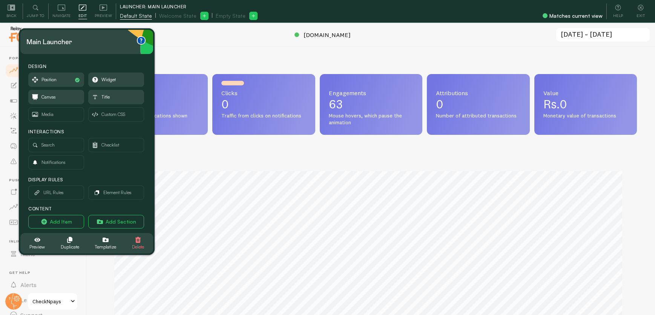
scroll to position [377043, 376715]
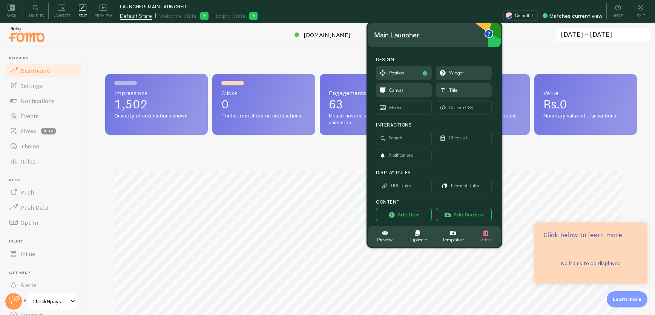
drag, startPoint x: 456, startPoint y: 97, endPoint x: 443, endPoint y: 34, distance: 64.5
click at [443, 34] on div "Main Launcher" at bounding box center [434, 35] width 121 height 12
click at [585, 234] on p "Click below to learn more" at bounding box center [591, 235] width 95 height 10
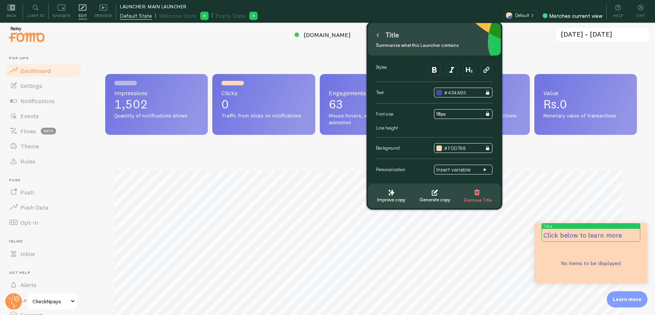
click at [582, 233] on textarea "Click below to learn more" at bounding box center [591, 234] width 95 height 9
click at [591, 234] on textarea "Your road to more conversions starts here!" at bounding box center [591, 230] width 95 height 19
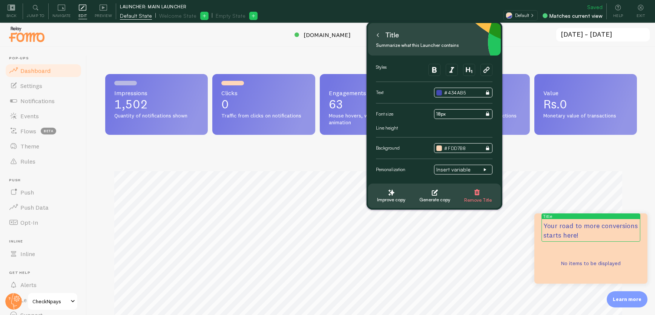
type textarea "Your road to more conversions starts here!"
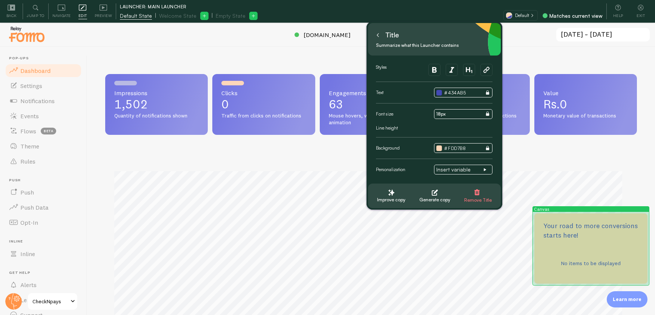
click at [579, 264] on div "No items to be displayed" at bounding box center [591, 263] width 113 height 23
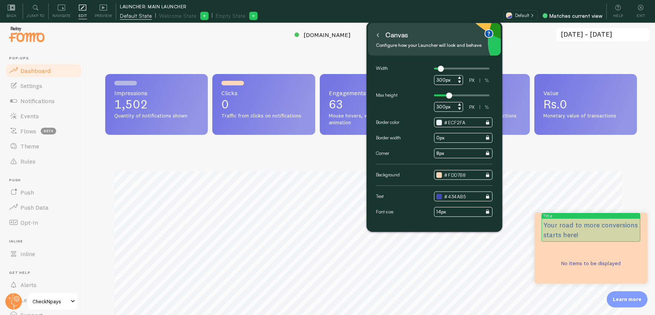
click at [588, 233] on p "Your road to more conversions starts here!" at bounding box center [591, 229] width 95 height 19
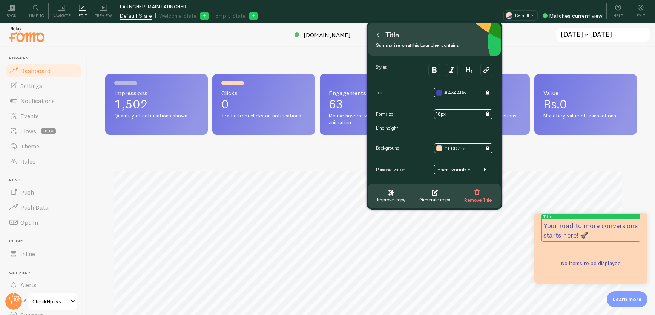
type textarea "Your road to more conversions starts here! 🚀"
click at [378, 34] on icon at bounding box center [378, 35] width 4 height 4
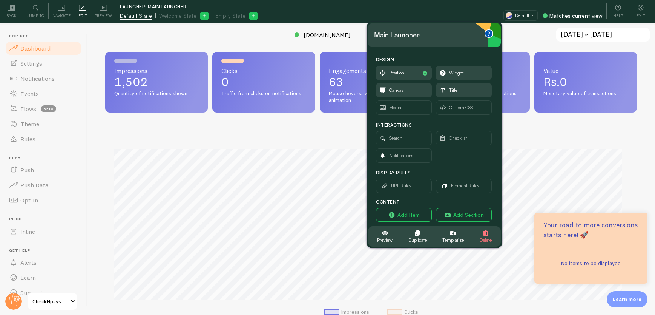
scroll to position [23, 0]
click at [396, 214] on icon "button" at bounding box center [392, 215] width 8 height 8
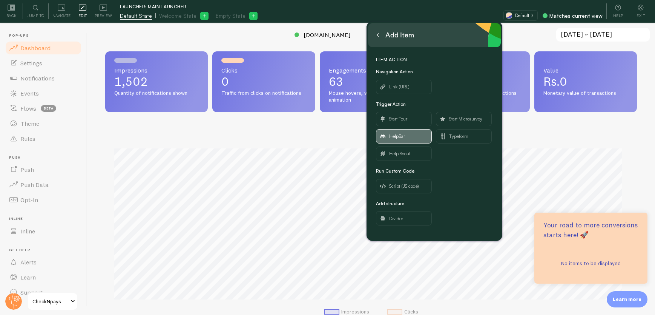
click at [402, 138] on span "HelpBar" at bounding box center [397, 136] width 16 height 8
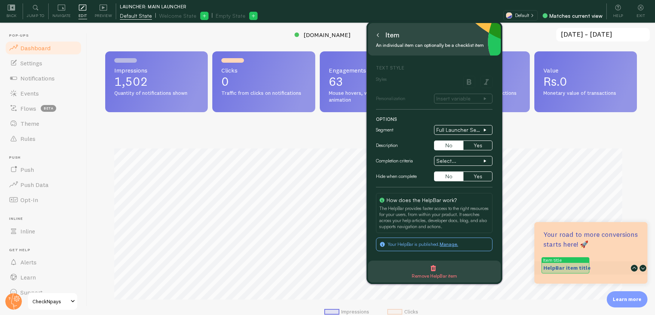
click at [581, 267] on strong "HelpBar item title" at bounding box center [567, 267] width 47 height 7
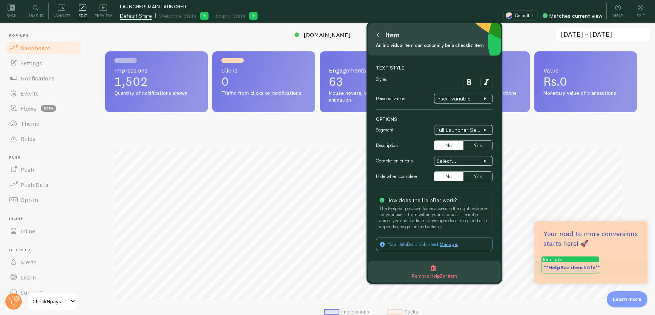
click at [581, 267] on textarea "**HelpBar item title**" at bounding box center [572, 267] width 57 height 8
click at [592, 266] on textarea "**HelpBar item title**" at bounding box center [572, 267] width 57 height 8
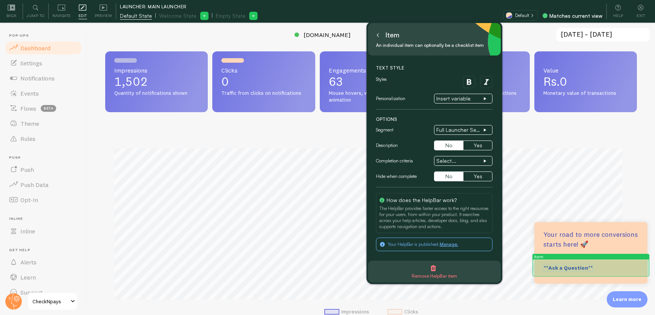
type textarea "**Ask a Question**"
click at [638, 262] on div "**Ask a Question**" at bounding box center [591, 268] width 113 height 14
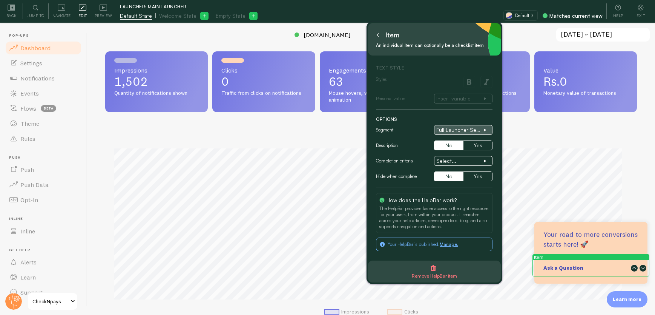
click at [456, 129] on span "Full Launcher Segment" at bounding box center [459, 129] width 47 height 7
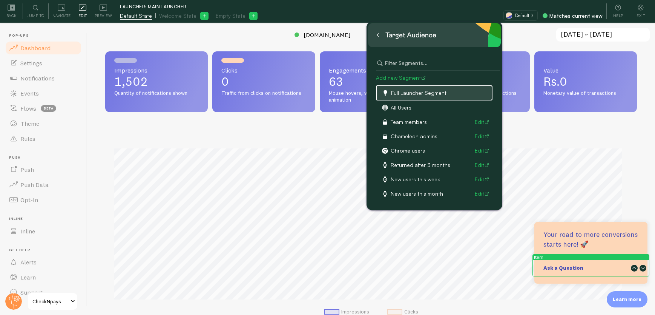
click at [381, 38] on button at bounding box center [378, 35] width 8 height 12
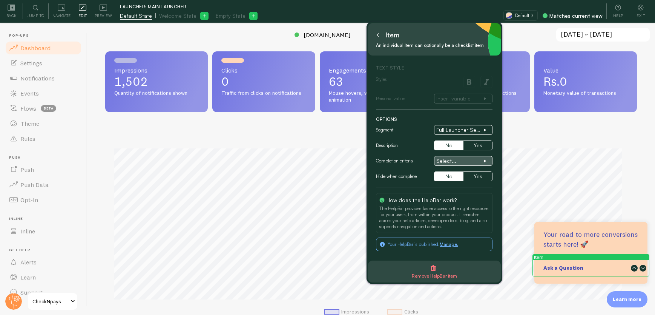
click at [458, 161] on span "Select..." at bounding box center [459, 160] width 47 height 7
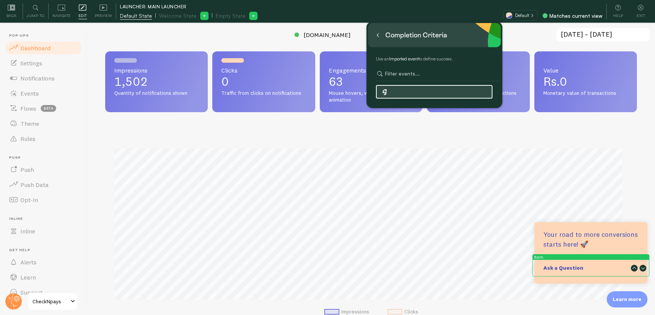
click at [378, 37] on button at bounding box center [378, 35] width 8 height 12
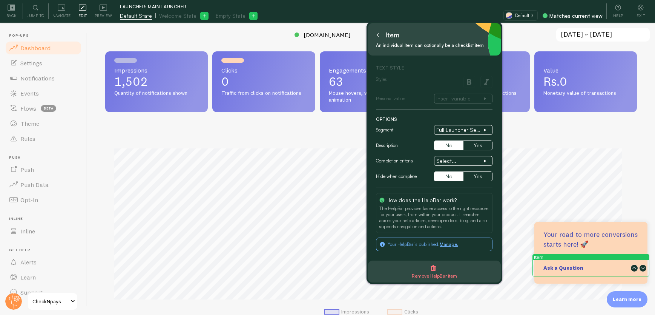
click at [379, 33] on icon at bounding box center [378, 35] width 4 height 4
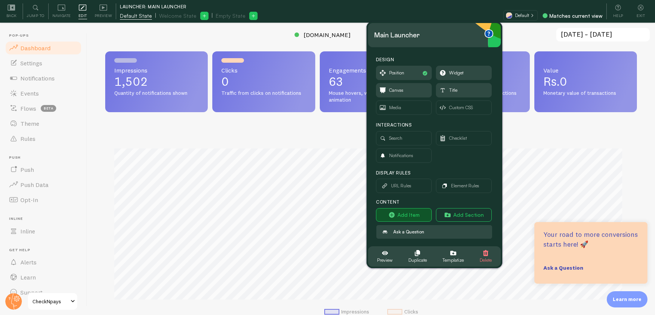
click at [410, 214] on button "Add Item" at bounding box center [404, 215] width 56 height 14
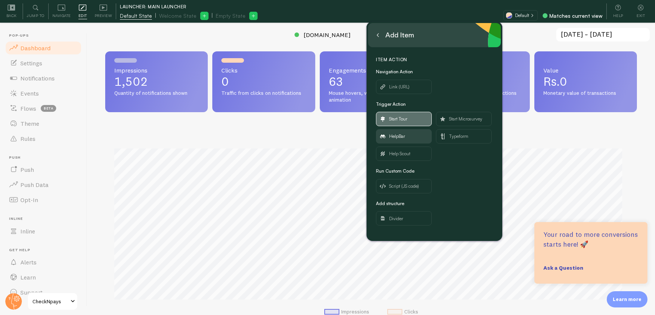
click at [401, 119] on span "Start Tour" at bounding box center [398, 119] width 18 height 8
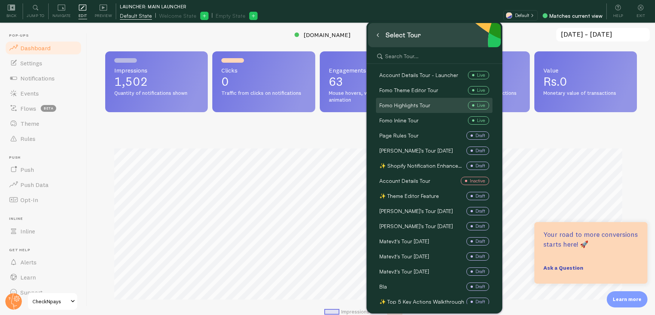
click at [427, 106] on span "Fomo Highlights Tour" at bounding box center [405, 105] width 51 height 8
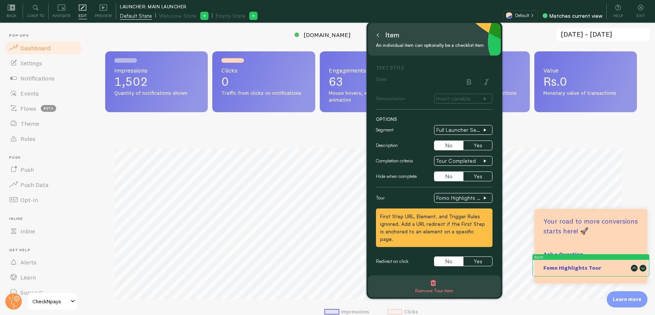
click at [379, 38] on button at bounding box center [378, 35] width 8 height 12
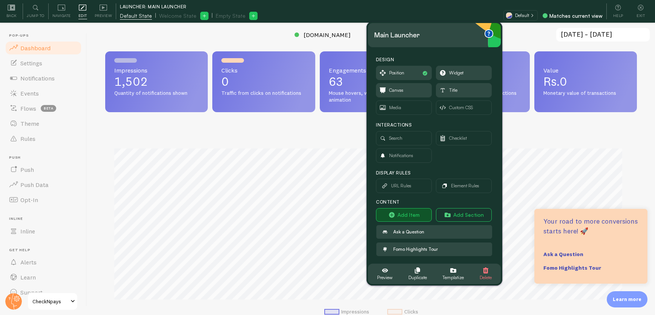
click at [405, 211] on button "Add Item" at bounding box center [404, 215] width 56 height 14
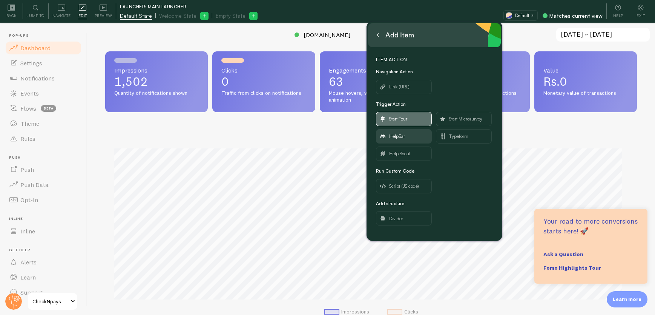
click at [403, 119] on span "Start Tour" at bounding box center [398, 119] width 18 height 8
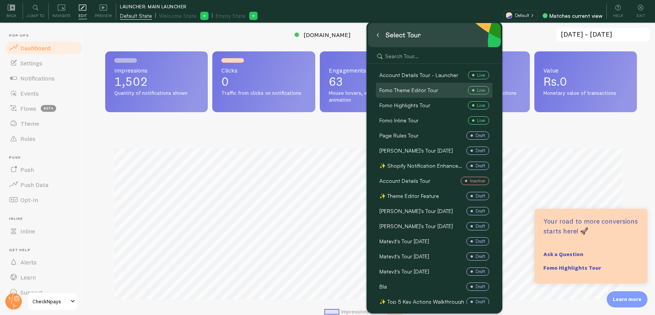
click at [418, 93] on span "Fomo Theme Editor Tour" at bounding box center [409, 90] width 59 height 8
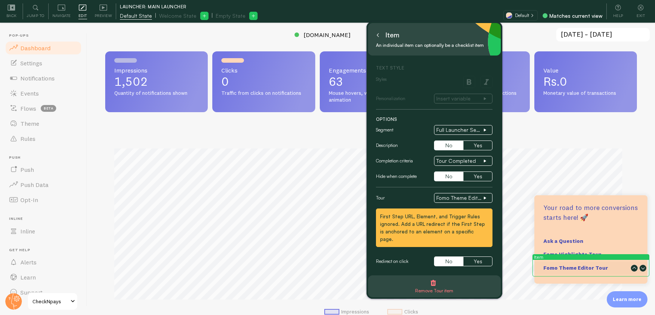
click at [616, 268] on div "Fomo Theme Editor Tour" at bounding box center [591, 268] width 95 height 8
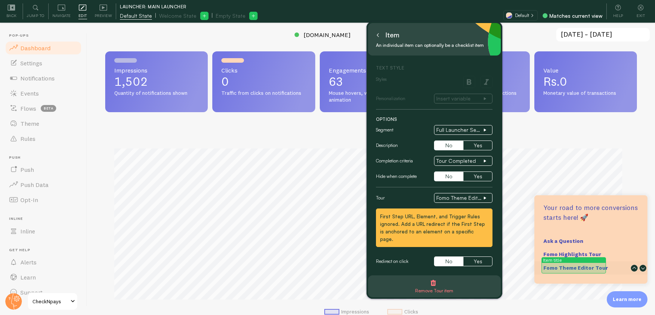
click at [600, 266] on strong "Fomo Theme Editor Tour" at bounding box center [576, 267] width 65 height 7
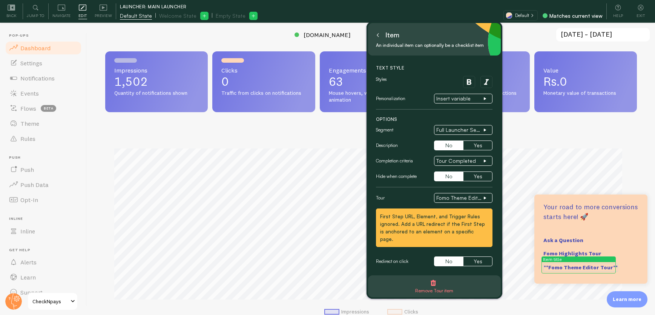
click at [600, 266] on textarea "**Fomo Theme Editor Tour**" at bounding box center [581, 267] width 75 height 8
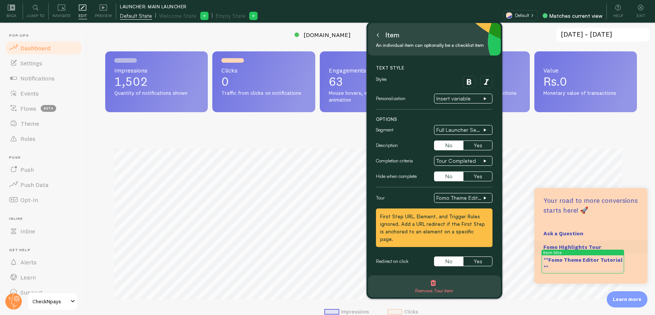
type textarea "**Fomo Theme Editor Tutorial**"
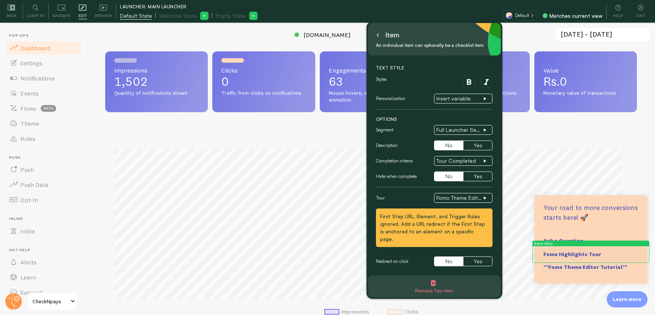
scroll to position [0, 0]
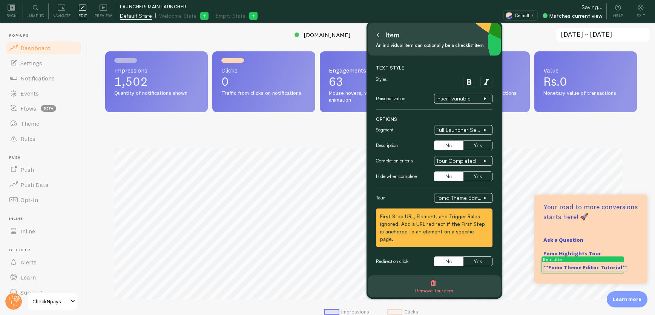
click at [379, 37] on button at bounding box center [378, 35] width 8 height 12
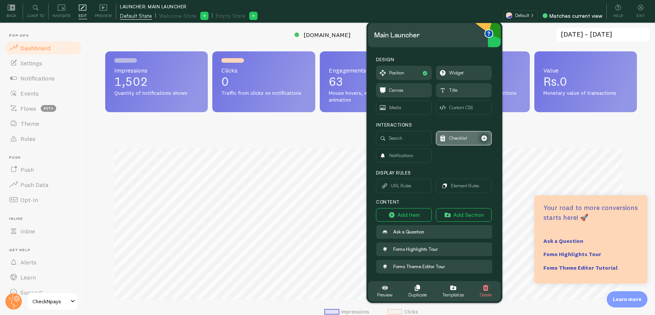
click at [456, 140] on span "Checklist" at bounding box center [458, 138] width 18 height 8
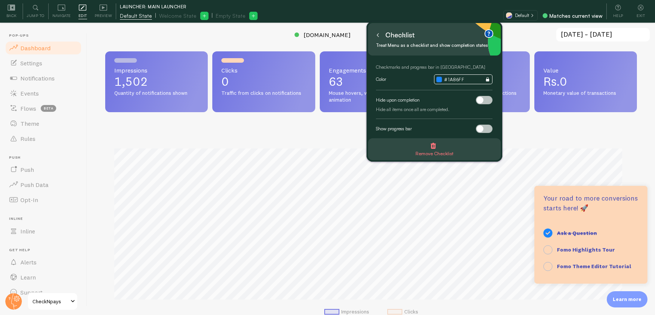
click at [481, 129] on span at bounding box center [480, 128] width 7 height 7
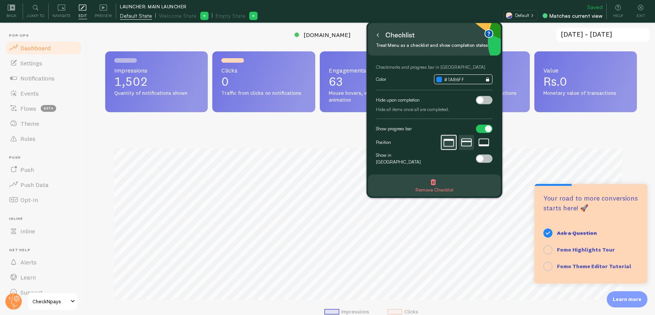
click at [462, 143] on icon at bounding box center [466, 142] width 11 height 11
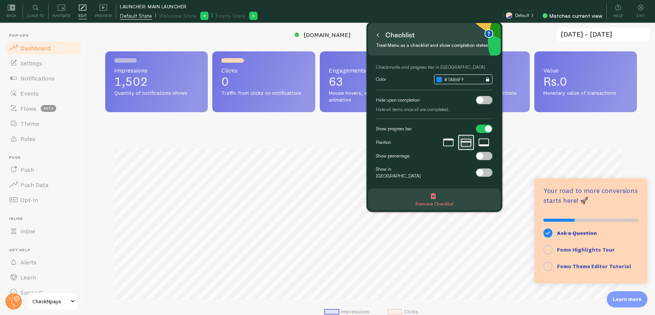
click at [378, 34] on icon at bounding box center [378, 35] width 4 height 4
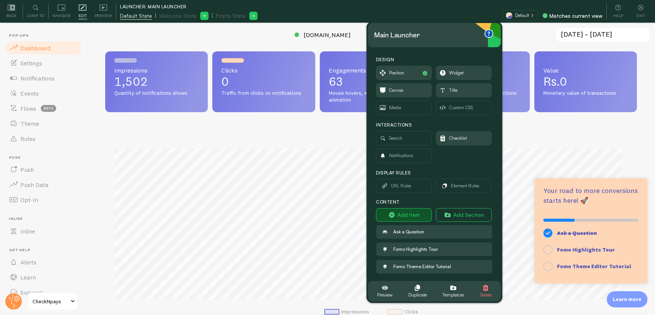
click at [407, 212] on button "Add Item" at bounding box center [404, 215] width 56 height 14
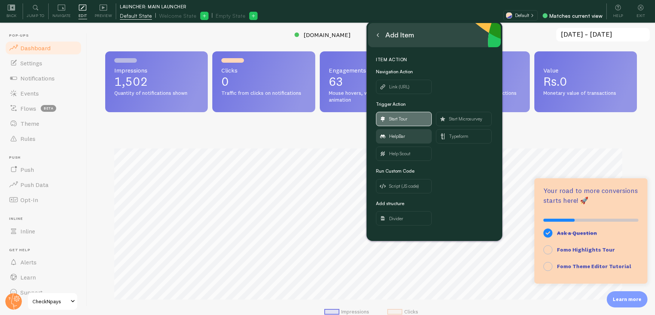
click at [404, 117] on span "Start Tour" at bounding box center [398, 119] width 18 height 8
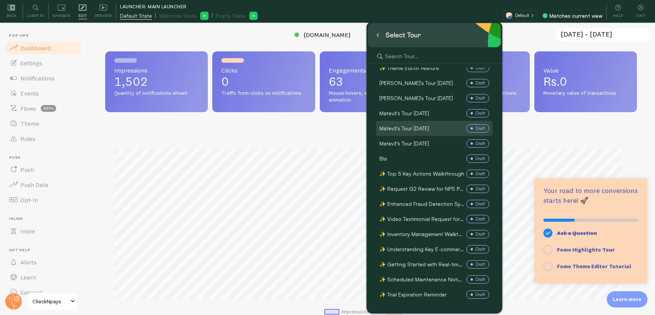
scroll to position [129, 0]
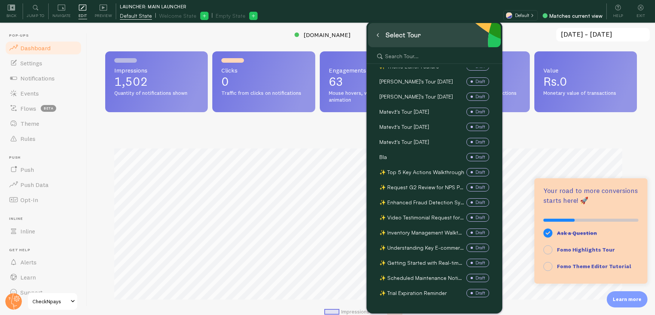
click at [378, 35] on icon at bounding box center [378, 35] width 4 height 4
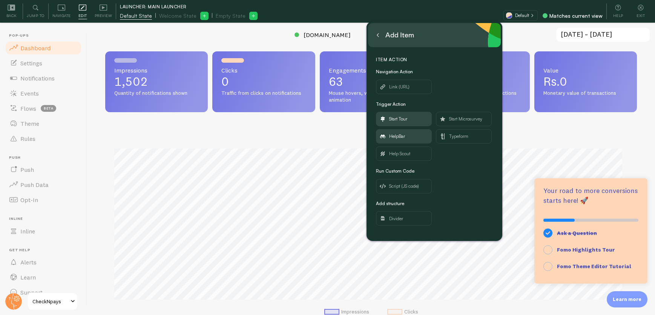
scroll to position [0, 0]
click at [403, 88] on span "Link (URL)" at bounding box center [399, 87] width 20 height 8
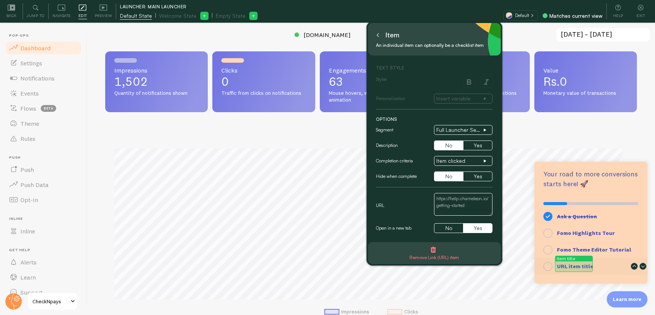
click at [573, 265] on strong "URL item title" at bounding box center [575, 266] width 36 height 7
click at [573, 265] on textarea "**URL item title**" at bounding box center [580, 266] width 46 height 8
click at [573, 264] on textarea "**URL item title**" at bounding box center [580, 266] width 46 height 8
click at [573, 265] on textarea "**URL item title**" at bounding box center [580, 266] width 46 height 8
click at [585, 265] on textarea "**URL item title**" at bounding box center [580, 266] width 46 height 8
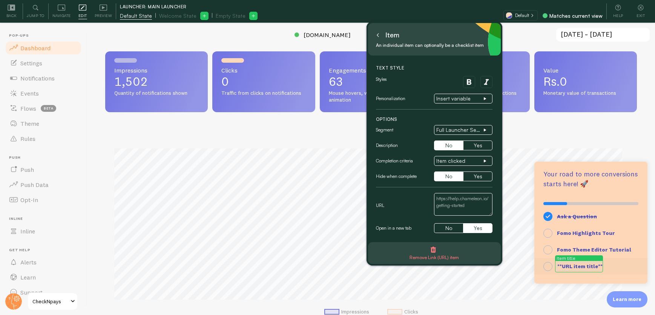
drag, startPoint x: 597, startPoint y: 264, endPoint x: 566, endPoint y: 263, distance: 31.0
click at [564, 264] on textarea "**URL item title**" at bounding box center [580, 266] width 46 height 8
type textarea "**Add Notification Templates**"
click at [380, 37] on button at bounding box center [378, 35] width 8 height 12
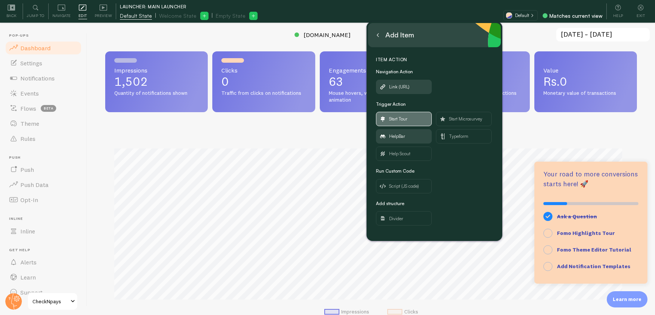
click at [413, 118] on span "Start Tour" at bounding box center [403, 119] width 55 height 14
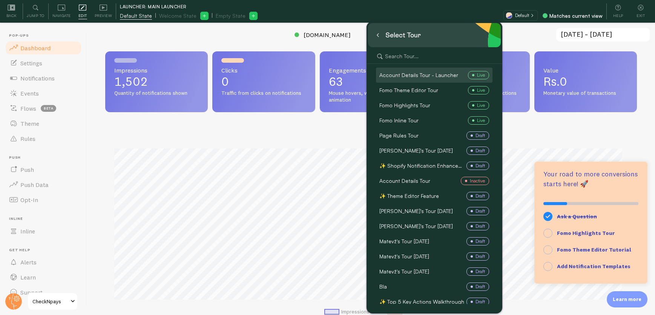
click at [425, 77] on span "Account Details Tour - Launcher" at bounding box center [419, 75] width 79 height 8
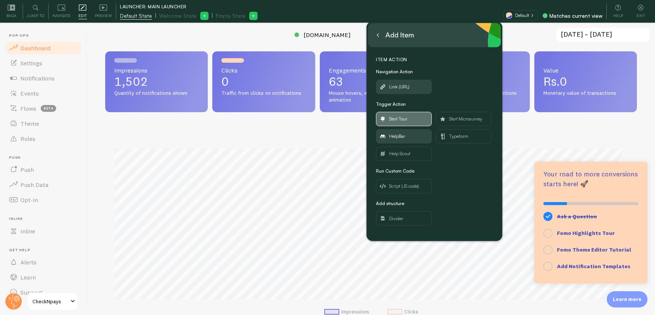
click at [406, 120] on span "Start Tour" at bounding box center [398, 119] width 18 height 8
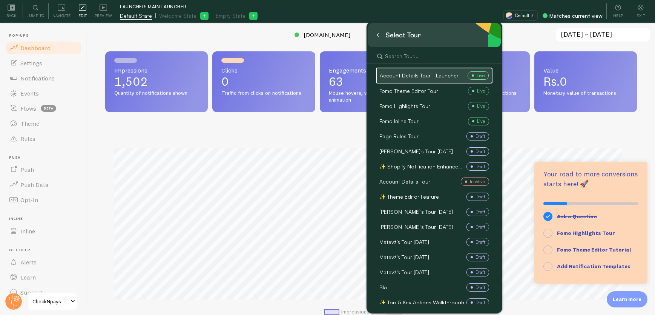
click at [409, 72] on span "Account Details Tour - Launcher" at bounding box center [419, 76] width 79 height 8
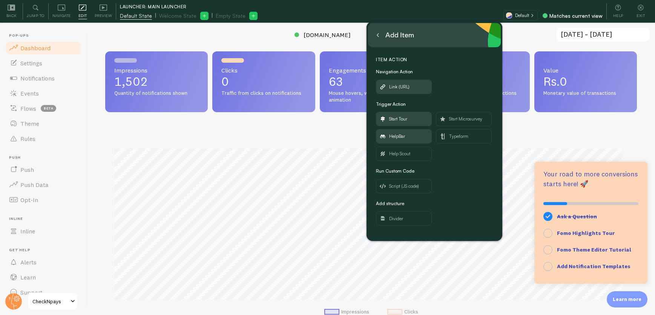
click at [378, 34] on icon at bounding box center [378, 35] width 4 height 4
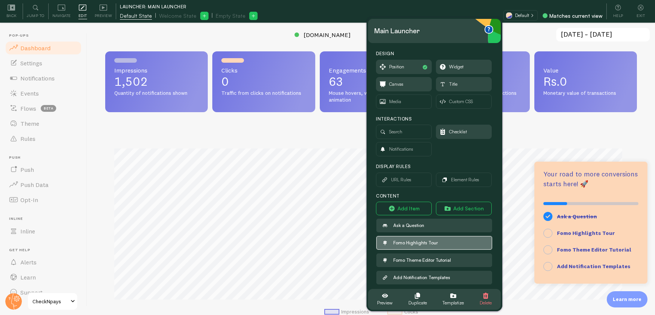
scroll to position [5, 0]
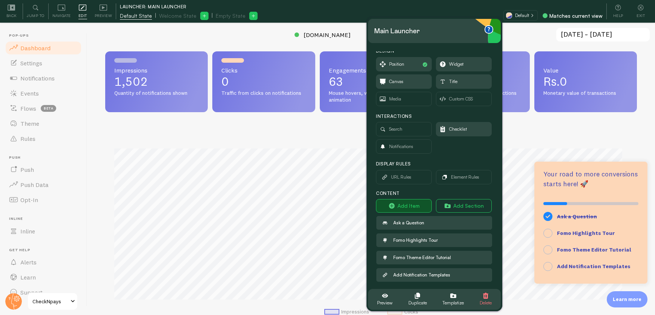
click at [412, 206] on button "Add Item" at bounding box center [404, 206] width 56 height 14
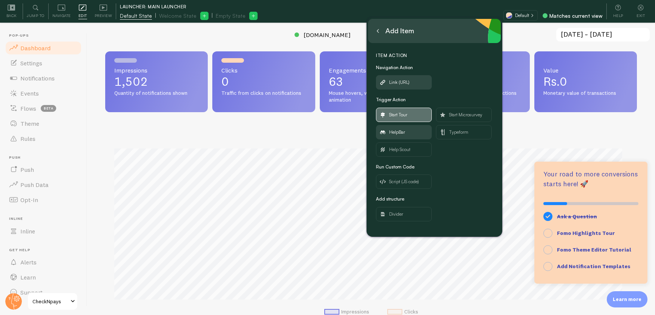
click at [410, 114] on span "Start Tour" at bounding box center [403, 115] width 55 height 14
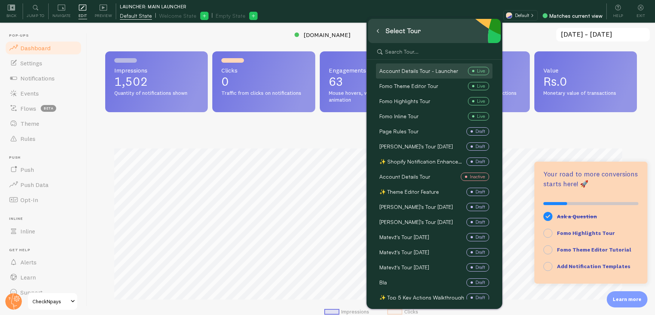
click at [411, 69] on span "Account Details Tour - Launcher" at bounding box center [419, 71] width 79 height 8
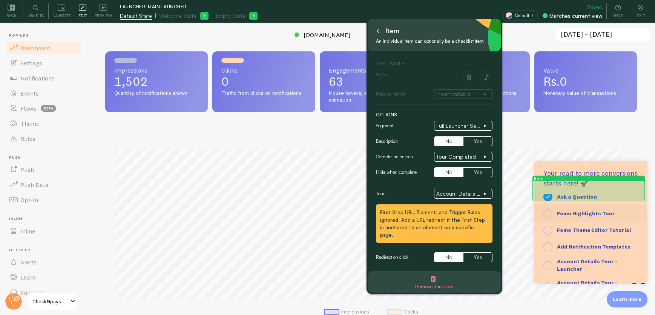
scroll to position [41, 0]
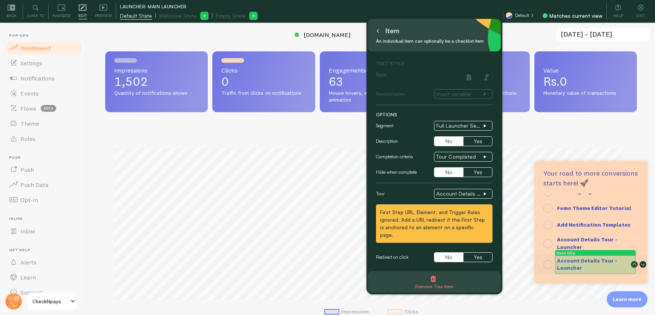
click at [581, 262] on strong "Account Details Tour - Launcher" at bounding box center [587, 264] width 60 height 14
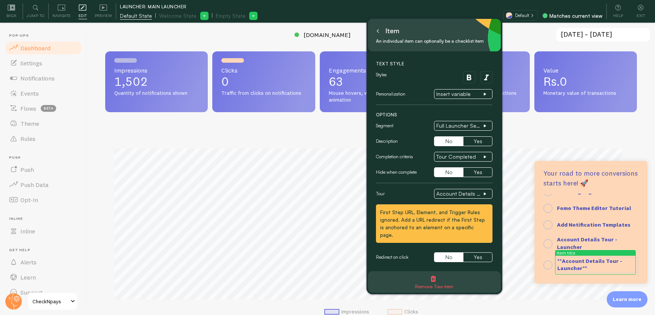
click at [436, 275] on icon "button" at bounding box center [433, 278] width 6 height 6
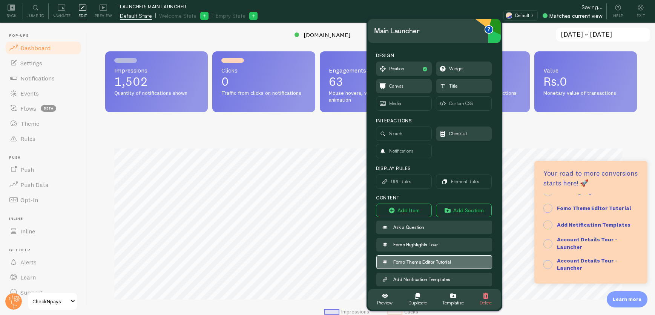
scroll to position [20, 0]
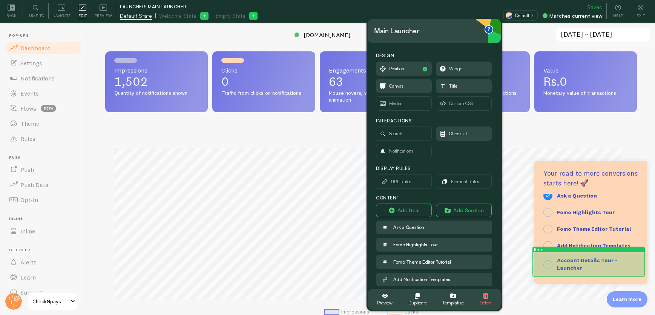
click at [575, 257] on strong "Account Details Tour - Launcher" at bounding box center [587, 264] width 60 height 14
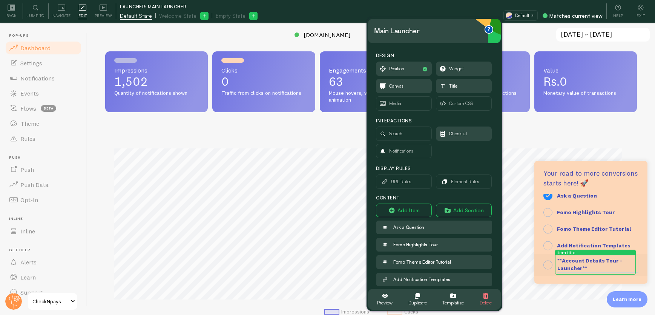
click at [579, 266] on textarea "**Account Details Tour - Launcher**" at bounding box center [597, 264] width 81 height 15
click at [580, 257] on textarea "**Update your Plan / Account Details Tutorial**" at bounding box center [597, 264] width 81 height 15
type textarea "**Updating your Plan / Account Details Tutorial**"
click at [414, 210] on button "Add Item" at bounding box center [404, 210] width 56 height 14
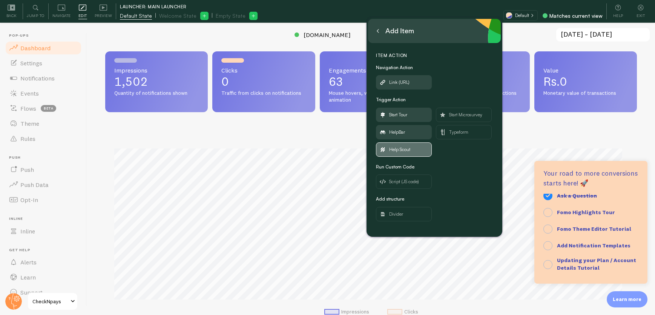
click at [411, 153] on span "Help Scout" at bounding box center [403, 150] width 55 height 14
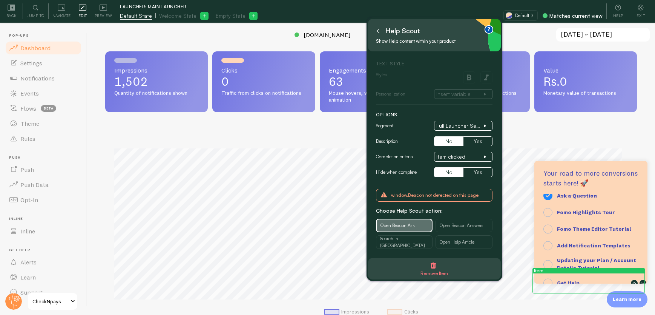
click at [418, 226] on button "Open Beacon Ask" at bounding box center [404, 225] width 57 height 14
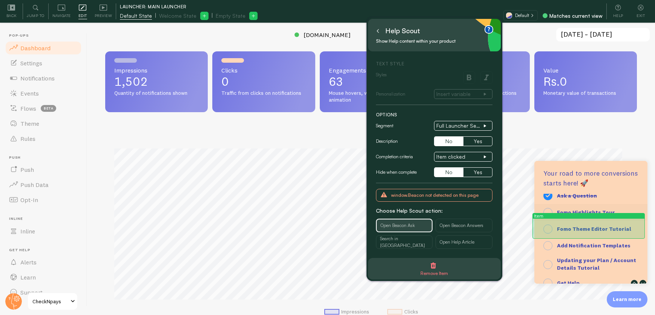
scroll to position [37, 0]
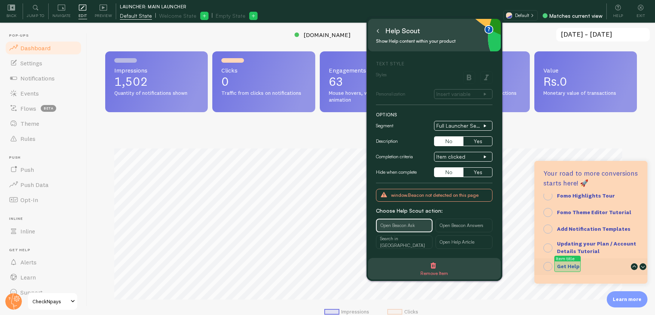
click at [564, 267] on strong "Get Help" at bounding box center [568, 266] width 23 height 7
click at [570, 266] on textarea "**Get Help**" at bounding box center [573, 266] width 32 height 8
click at [582, 265] on textarea "**Get Help**" at bounding box center [573, 266] width 32 height 8
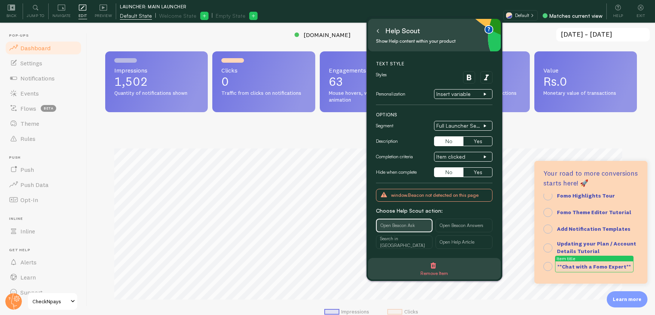
type textarea "**Chat with a Fomo Expert**"
click at [380, 32] on button at bounding box center [378, 31] width 8 height 12
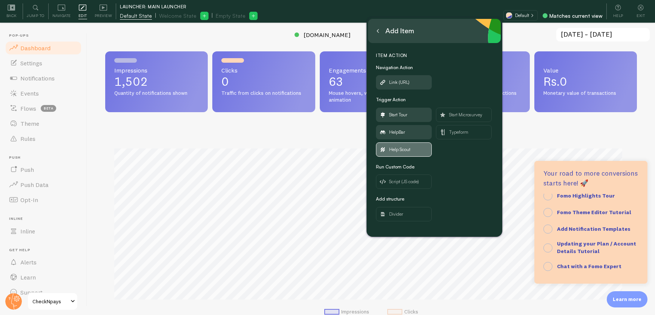
click at [419, 148] on span "Help Scout" at bounding box center [403, 150] width 55 height 14
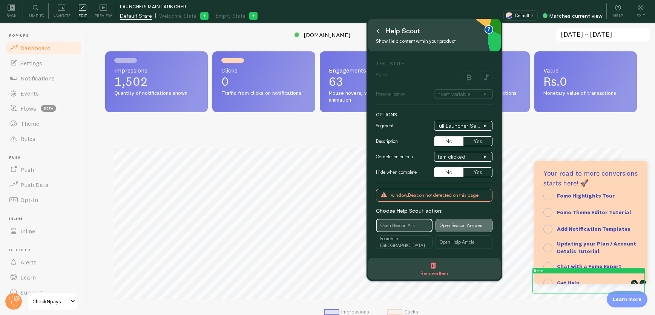
click at [468, 227] on span "Open Beacon Answers" at bounding box center [462, 225] width 44 height 7
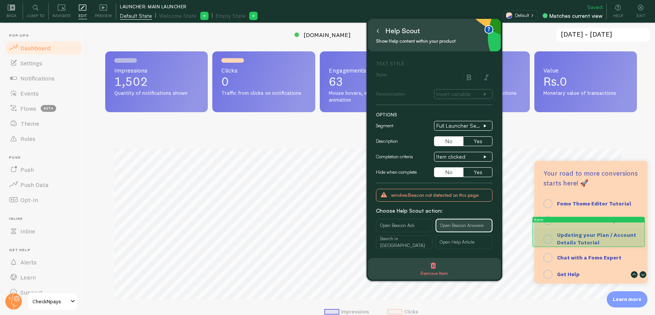
scroll to position [53, 0]
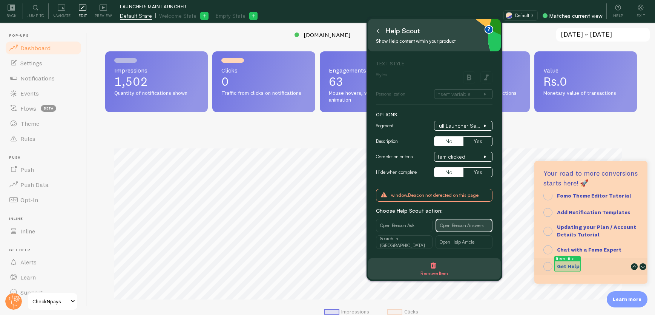
click at [575, 265] on strong "Get Help" at bounding box center [568, 266] width 23 height 7
click at [583, 266] on textarea "**Get Help**" at bounding box center [573, 266] width 32 height 8
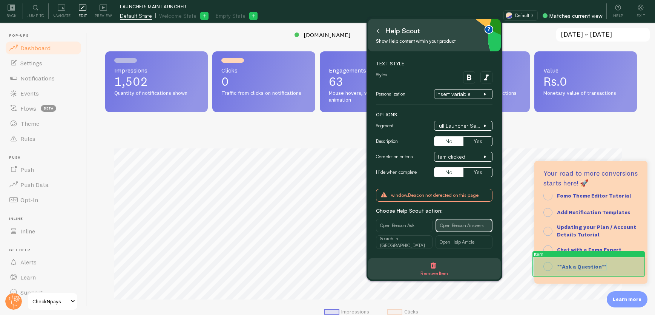
type textarea "**Ask a Question**"
click at [625, 266] on div "**Ask a Question**" at bounding box center [597, 267] width 81 height 8
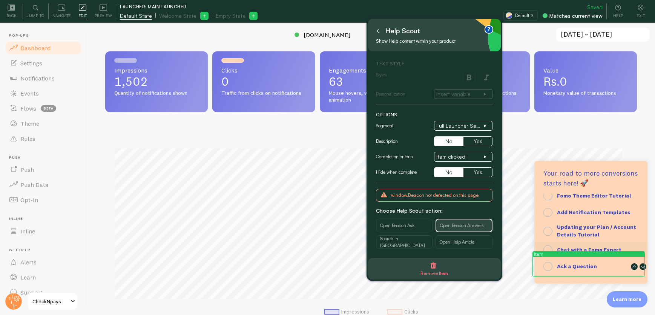
click at [631, 266] on icon at bounding box center [634, 266] width 7 height 7
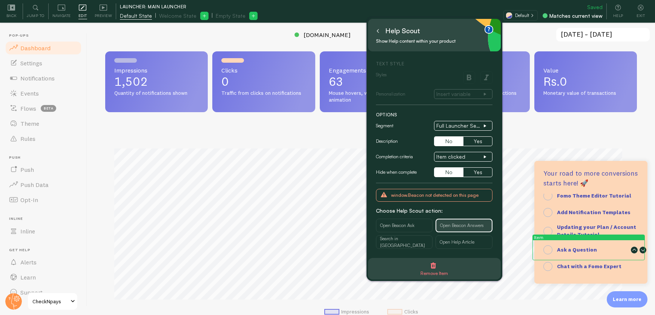
click at [632, 253] on icon at bounding box center [634, 249] width 7 height 7
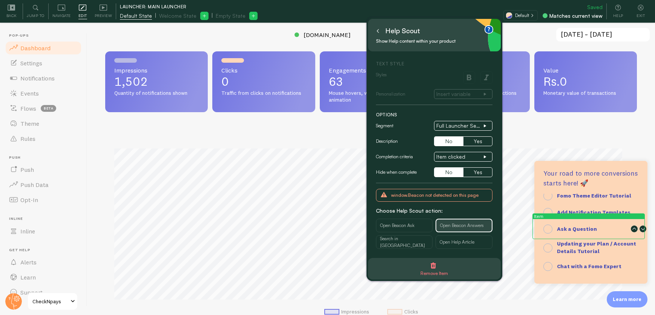
click at [631, 231] on icon at bounding box center [634, 228] width 7 height 7
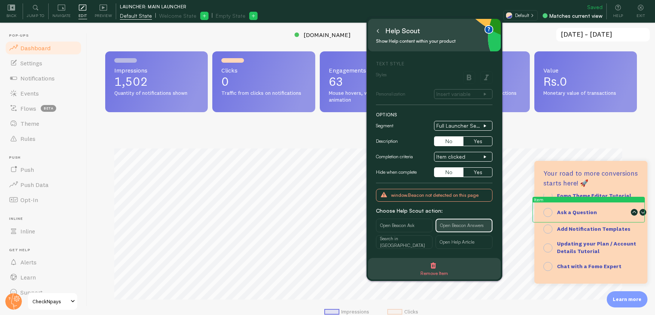
click at [631, 211] on icon at bounding box center [634, 212] width 7 height 7
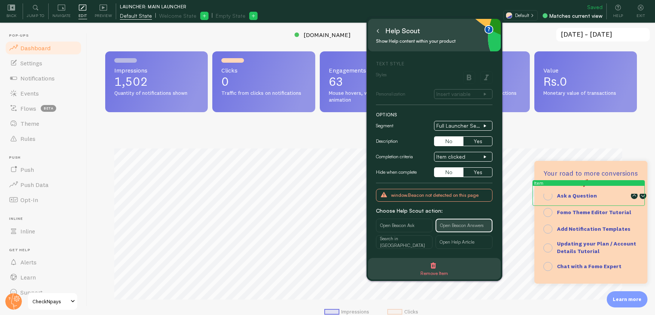
click at [633, 196] on icon at bounding box center [635, 195] width 4 height 2
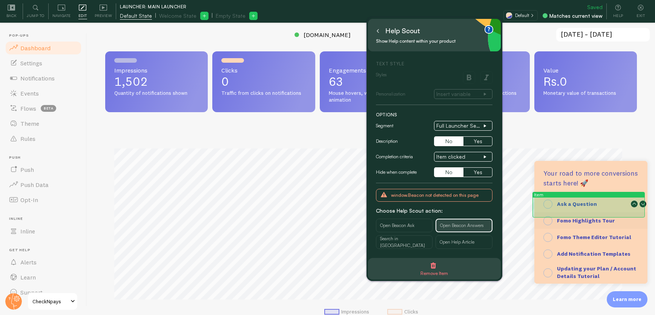
scroll to position [0, 0]
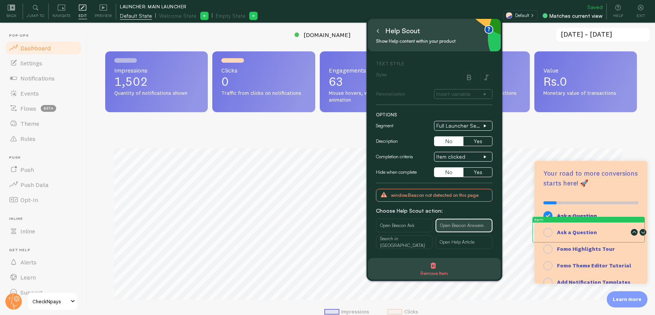
click at [633, 232] on div at bounding box center [638, 232] width 15 height 17
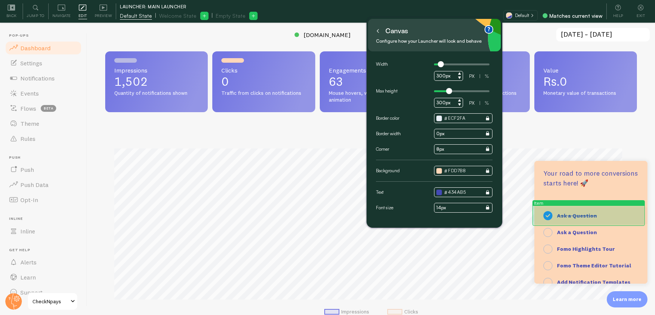
click at [575, 214] on strong "Ask a Question" at bounding box center [577, 215] width 40 height 7
click at [625, 217] on div "**Ask a Question**" at bounding box center [597, 216] width 81 height 8
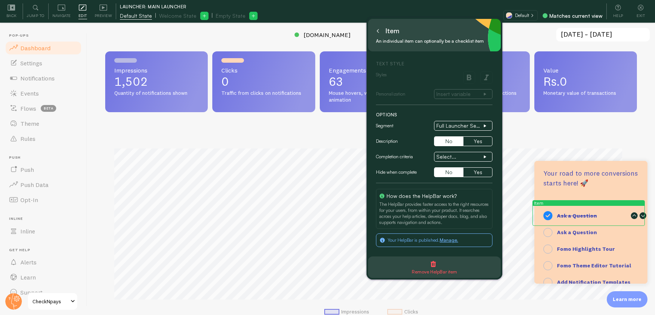
click at [430, 261] on icon "button" at bounding box center [433, 264] width 6 height 6
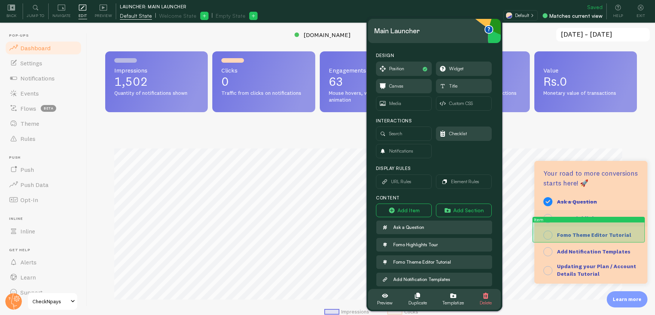
scroll to position [37, 0]
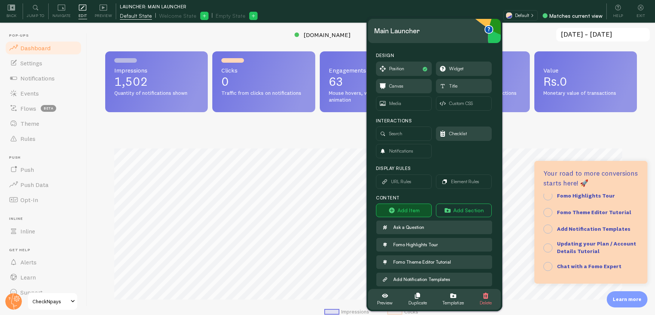
click at [397, 208] on button "Add Item" at bounding box center [404, 210] width 56 height 14
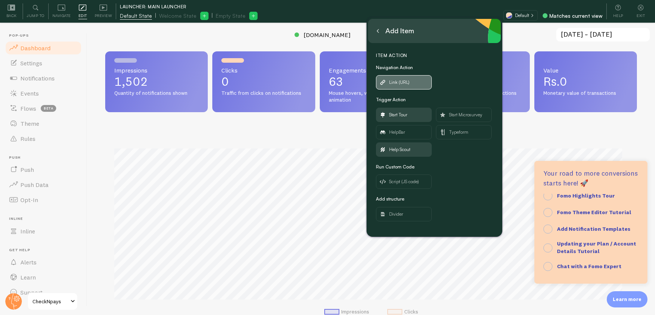
click at [403, 82] on span "Link (URL)" at bounding box center [399, 82] width 20 height 8
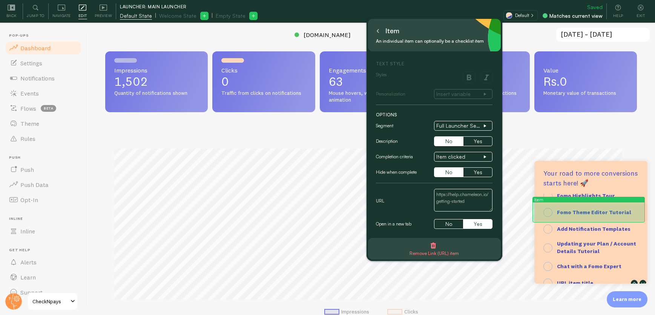
scroll to position [53, 0]
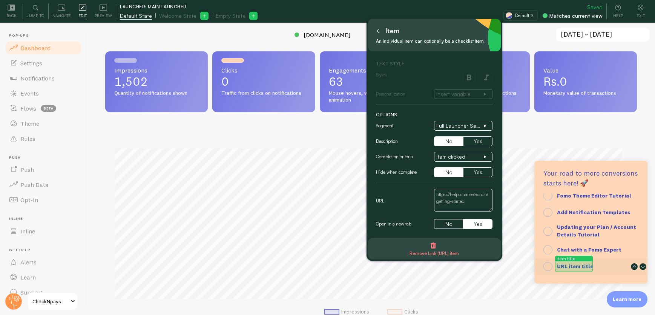
click at [575, 265] on strong "URL item title" at bounding box center [575, 266] width 36 height 7
click at [575, 265] on textarea "**URL item title**" at bounding box center [580, 266] width 46 height 8
click at [576, 264] on textarea "**URL item title**" at bounding box center [580, 266] width 46 height 8
drag, startPoint x: 596, startPoint y: 266, endPoint x: 601, endPoint y: 263, distance: 5.9
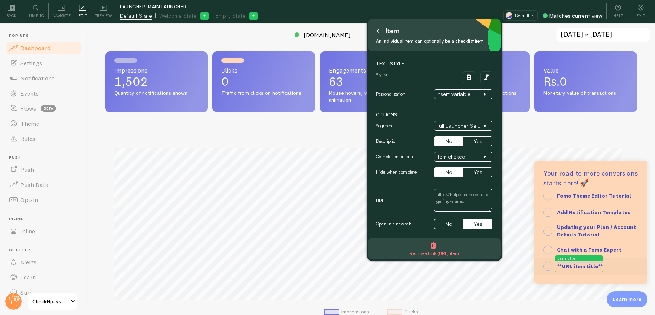
click at [596, 266] on textarea "**URL item title**" at bounding box center [580, 266] width 46 height 8
type textarea "**Book your Welcome Call**"
click at [456, 201] on textarea at bounding box center [463, 200] width 58 height 23
click at [456, 198] on textarea at bounding box center [463, 200] width 58 height 23
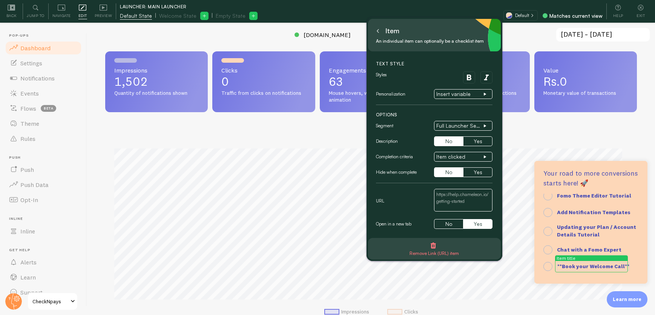
click at [456, 198] on textarea at bounding box center [463, 200] width 58 height 23
drag, startPoint x: 472, startPoint y: 201, endPoint x: 399, endPoint y: 177, distance: 76.6
click at [399, 177] on div "Text Style Styles Personalization Insert variable Options Segment Full Launcher…" at bounding box center [434, 144] width 117 height 169
click at [453, 197] on textarea at bounding box center [463, 200] width 58 height 23
drag, startPoint x: 466, startPoint y: 200, endPoint x: 425, endPoint y: 184, distance: 44.3
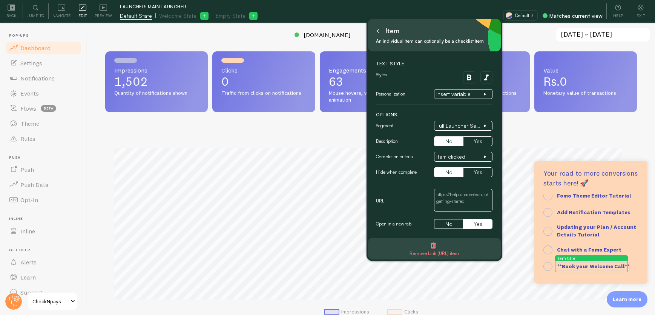
click at [425, 184] on div "Text Style Styles Personalization Insert variable Options Segment Full Launcher…" at bounding box center [434, 144] width 117 height 169
click at [446, 195] on textarea at bounding box center [463, 200] width 58 height 23
paste textarea "https://meetings-eu1.hubspot.com/fomo/fomo-demo"
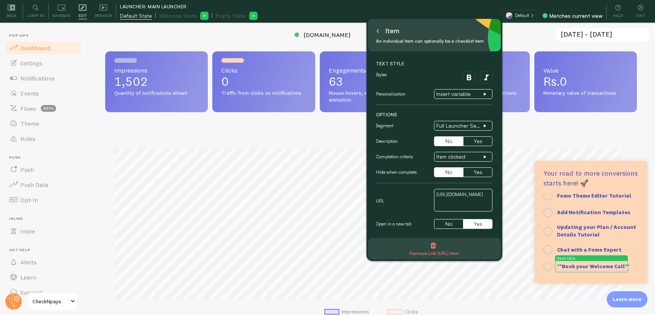
type textarea "https://meetings-eu1.hubspot.com/fomo/fomo-demo"
click at [377, 31] on icon at bounding box center [378, 31] width 4 height 4
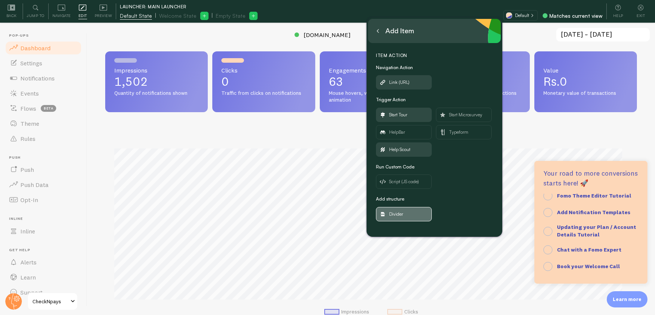
click at [408, 211] on span "Divider" at bounding box center [403, 214] width 55 height 14
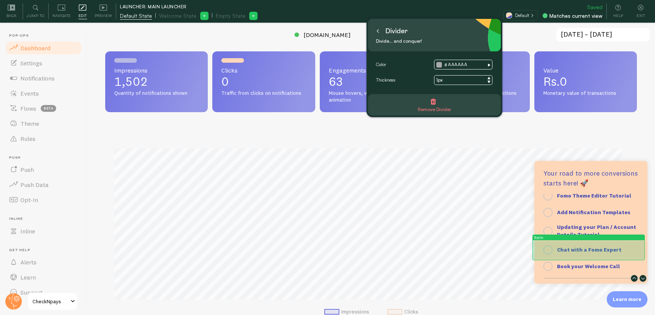
click at [613, 246] on strong "Chat with a Fomo Expert" at bounding box center [589, 249] width 65 height 7
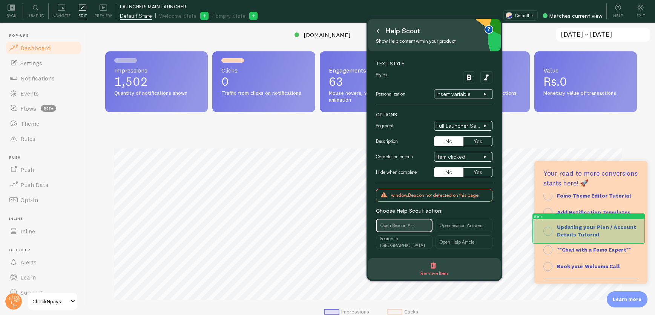
click at [638, 223] on div "Updating your Plan / Account Details Tutorial" at bounding box center [591, 230] width 113 height 21
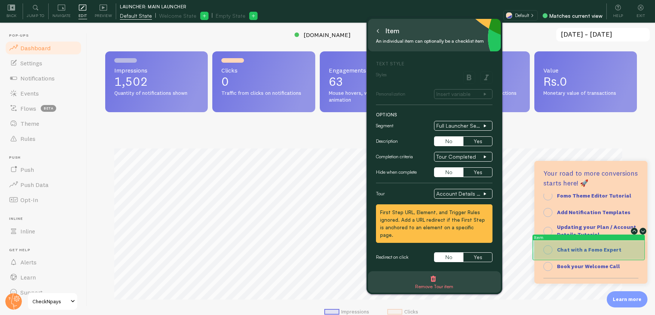
click at [629, 243] on div "Chat with a Fomo Expert" at bounding box center [591, 249] width 113 height 17
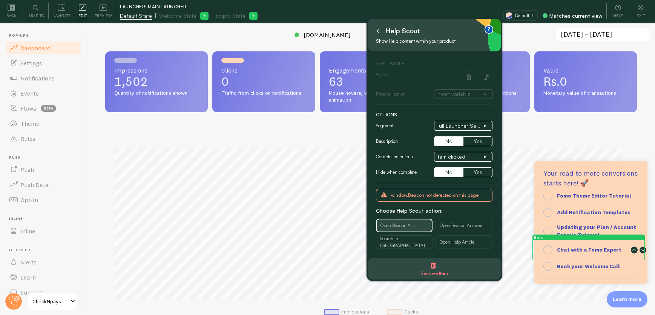
click at [640, 251] on icon at bounding box center [643, 249] width 7 height 7
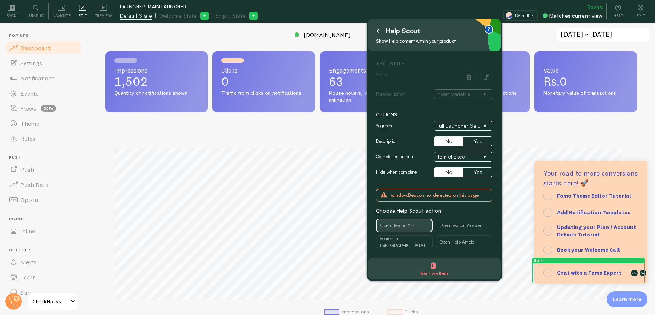
click at [640, 274] on icon at bounding box center [643, 272] width 7 height 7
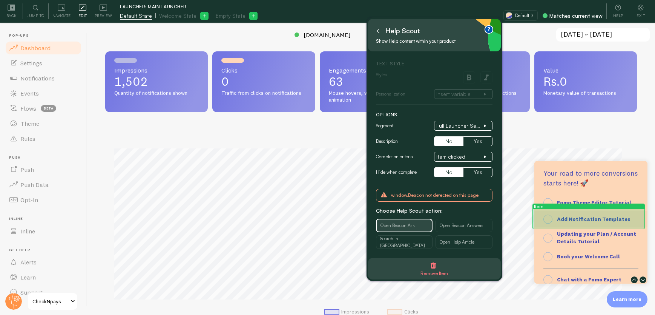
scroll to position [60, 0]
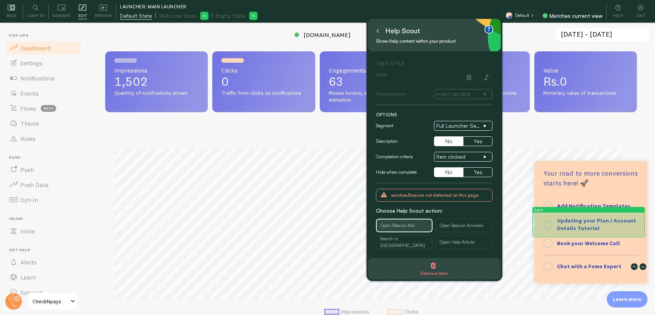
click at [591, 222] on strong "Updating your Plan / Account Details Tutorial" at bounding box center [596, 224] width 79 height 14
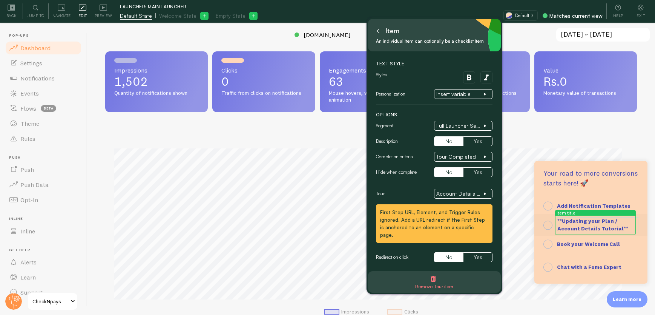
click at [561, 220] on textarea "**Updating your Plan / Account Details Tutorial**" at bounding box center [597, 224] width 81 height 15
drag, startPoint x: 617, startPoint y: 226, endPoint x: 628, endPoint y: 215, distance: 15.7
click at [617, 226] on textarea "**How to Update your Plan / Account Details Tutorial**" at bounding box center [597, 224] width 81 height 15
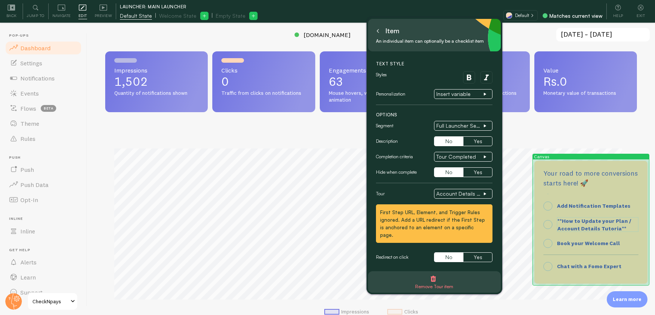
scroll to position [1, 0]
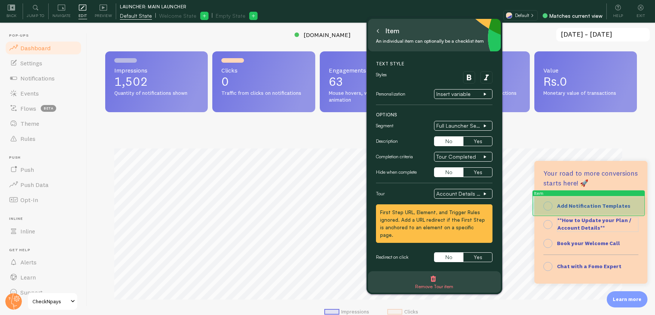
type textarea "**How to Update your Plan / Account Details**"
click at [595, 206] on strong "Add Notification Templates" at bounding box center [594, 205] width 74 height 7
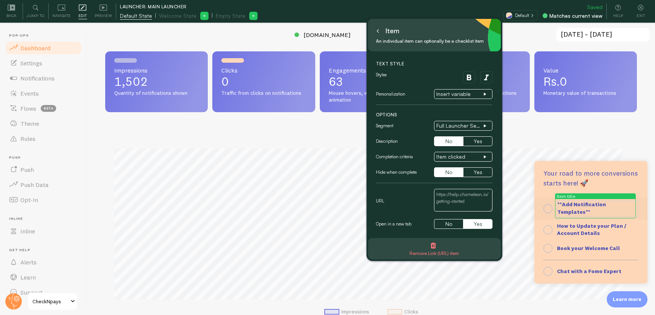
click at [566, 202] on textarea "**Add Notification Templates**" at bounding box center [597, 207] width 81 height 15
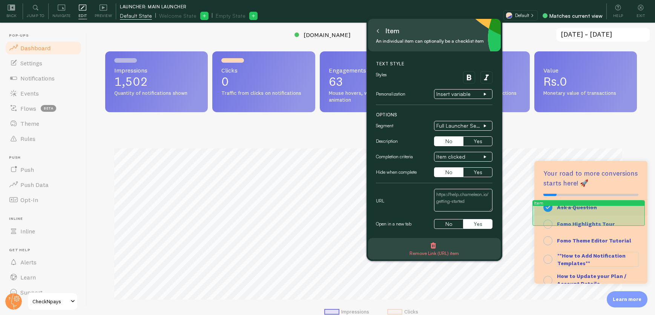
scroll to position [9, 0]
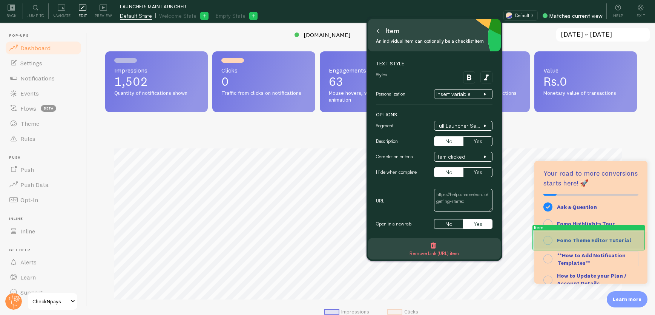
type textarea "**How to Add Notification Templates**"
click at [604, 240] on strong "Fomo Theme Editor Tutorial" at bounding box center [594, 240] width 74 height 7
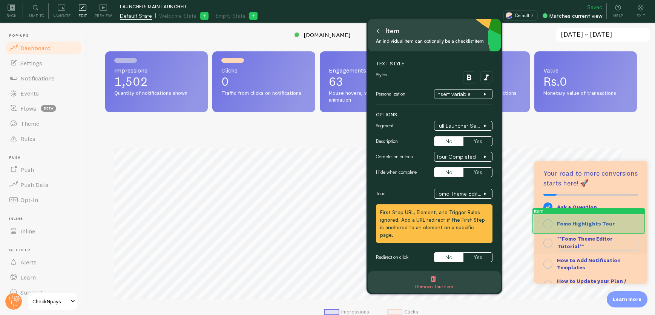
click at [587, 221] on strong "Fomo Highlights Tour" at bounding box center [586, 223] width 58 height 7
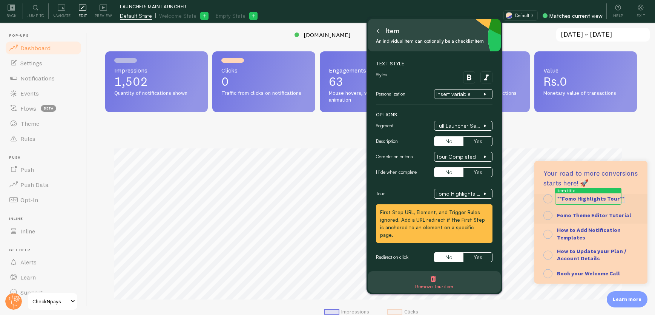
scroll to position [64, 0]
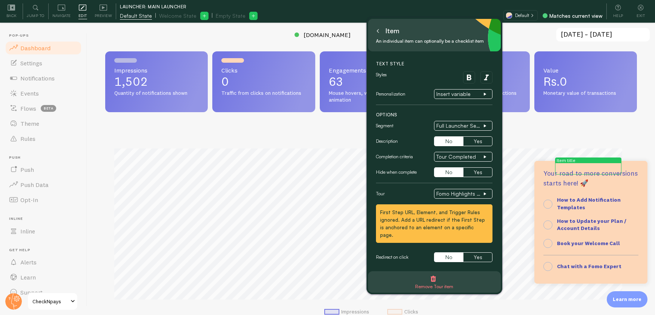
click at [302, 146] on div "Impressions Clicks" at bounding box center [371, 229] width 532 height 198
click at [98, 14] on span "Preview" at bounding box center [104, 15] width 18 height 7
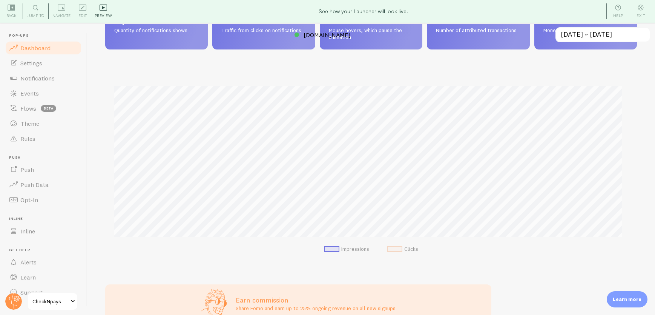
scroll to position [63, 0]
click at [628, 293] on div "Learn more" at bounding box center [627, 299] width 41 height 16
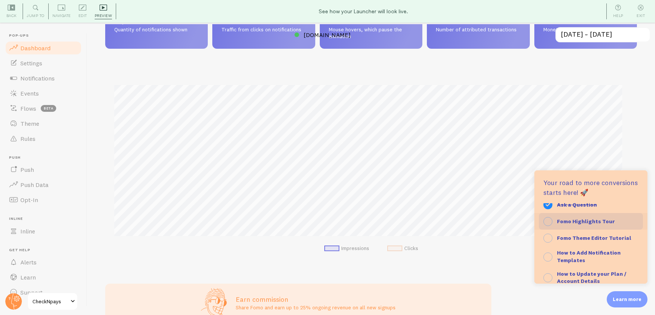
scroll to position [0, 0]
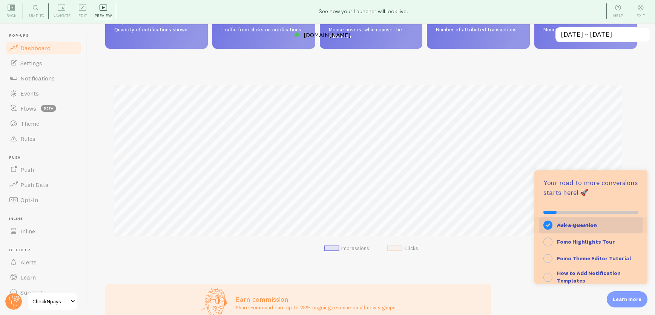
click at [575, 224] on strong "Ask a Question" at bounding box center [577, 224] width 40 height 7
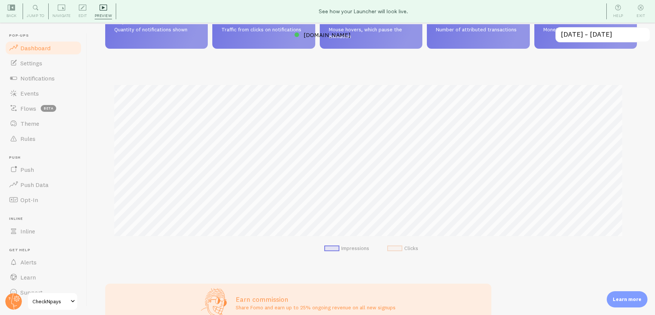
click at [631, 299] on p "Learn more" at bounding box center [627, 298] width 29 height 7
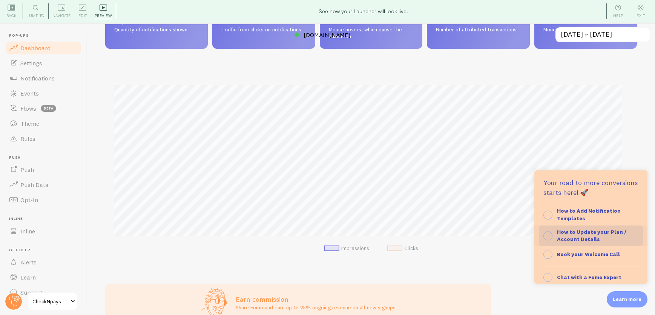
scroll to position [73, 0]
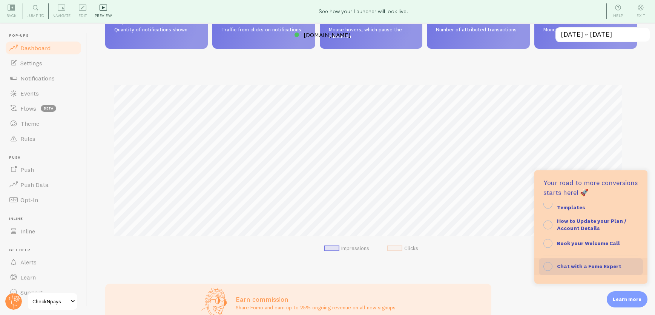
click at [578, 266] on strong "Chat with a Fomo Expert" at bounding box center [589, 266] width 65 height 7
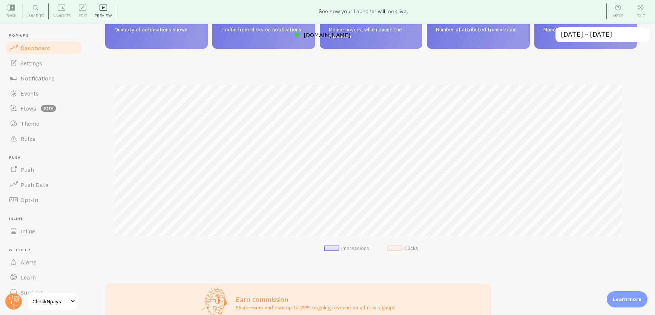
click at [622, 298] on p "Learn more" at bounding box center [627, 298] width 29 height 7
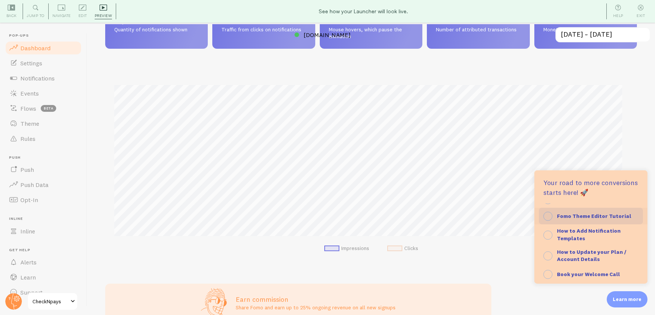
scroll to position [0, 0]
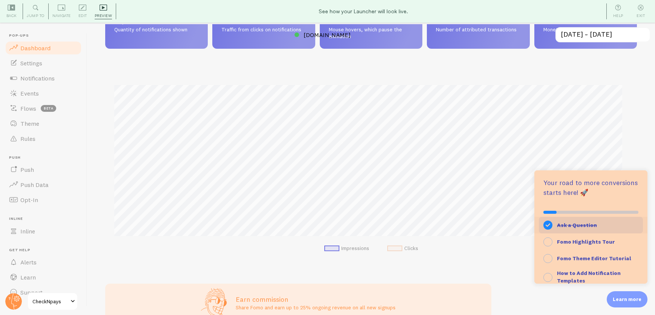
click at [572, 224] on strong "Ask a Question" at bounding box center [577, 224] width 40 height 7
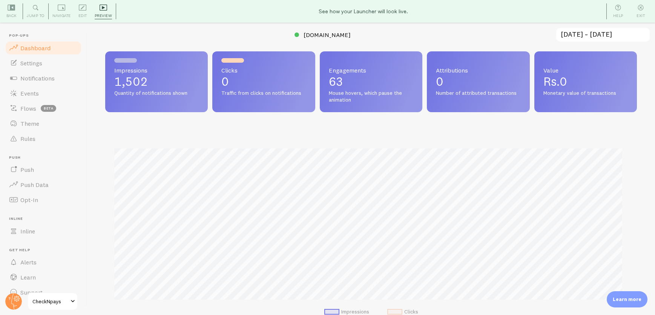
scroll to position [341, 0]
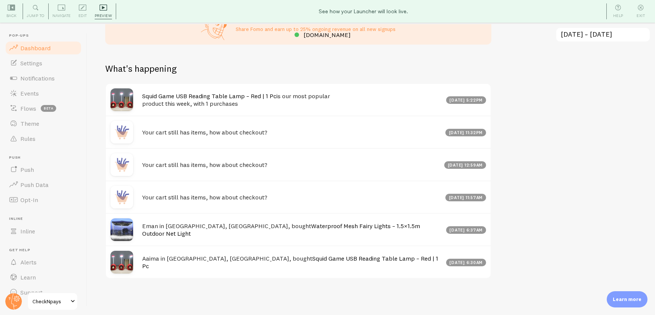
click at [634, 298] on p "Learn more" at bounding box center [627, 298] width 29 height 7
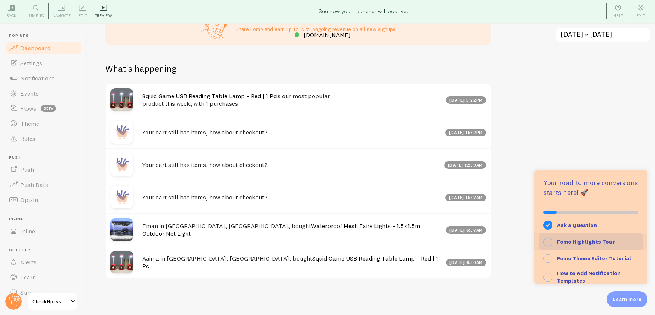
click at [595, 240] on strong "Fomo Highlights Tour" at bounding box center [586, 241] width 58 height 7
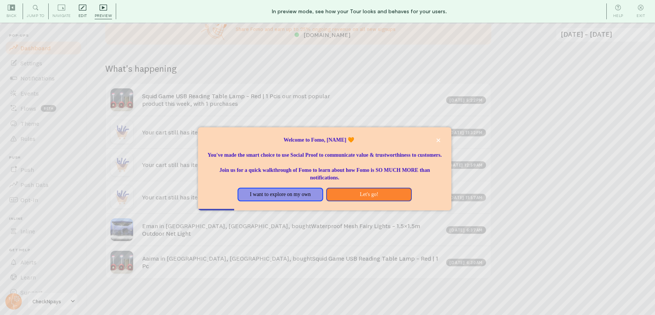
click at [86, 12] on span "Edit" at bounding box center [82, 15] width 9 height 7
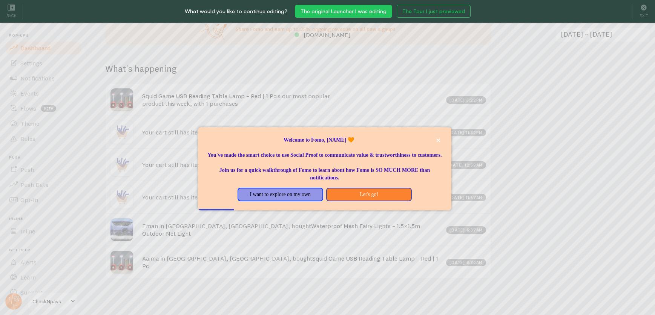
click at [357, 12] on button "The original Launcher I was editing" at bounding box center [343, 11] width 97 height 13
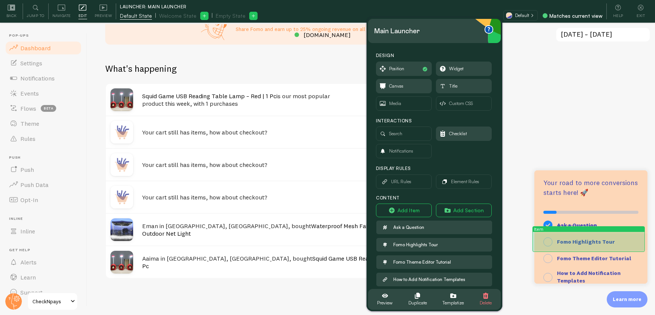
click at [582, 238] on strong "Fomo Highlights Tour" at bounding box center [586, 241] width 58 height 7
click at [640, 241] on div "**Fomo Highlights Tour**" at bounding box center [591, 241] width 113 height 17
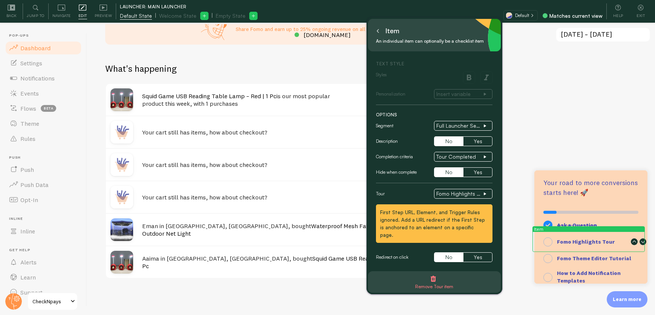
click at [631, 240] on icon at bounding box center [634, 241] width 7 height 7
